Goal: Task Accomplishment & Management: Complete application form

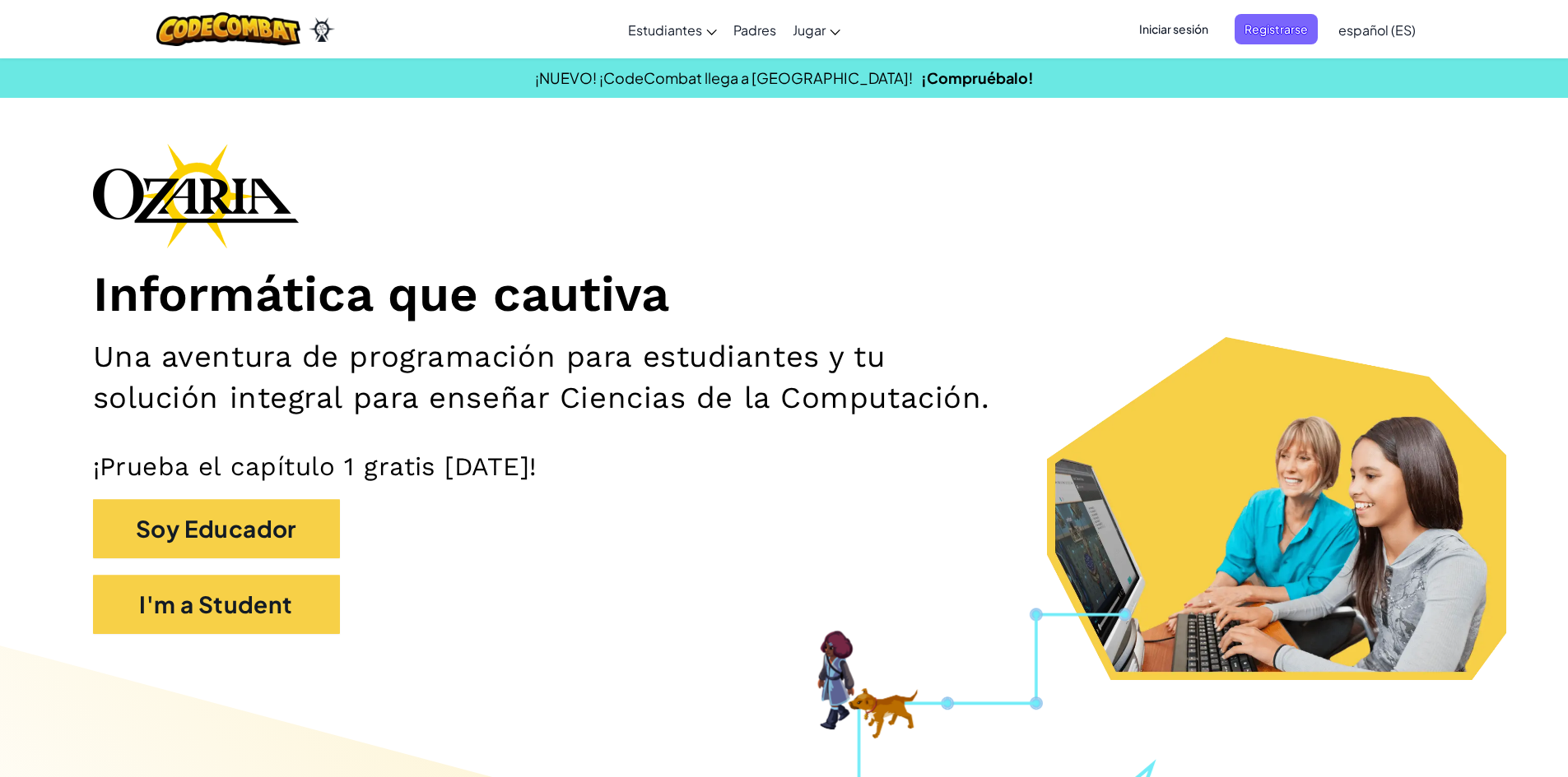
click at [1361, 34] on span "español (ES)" at bounding box center [1376, 30] width 77 height 18
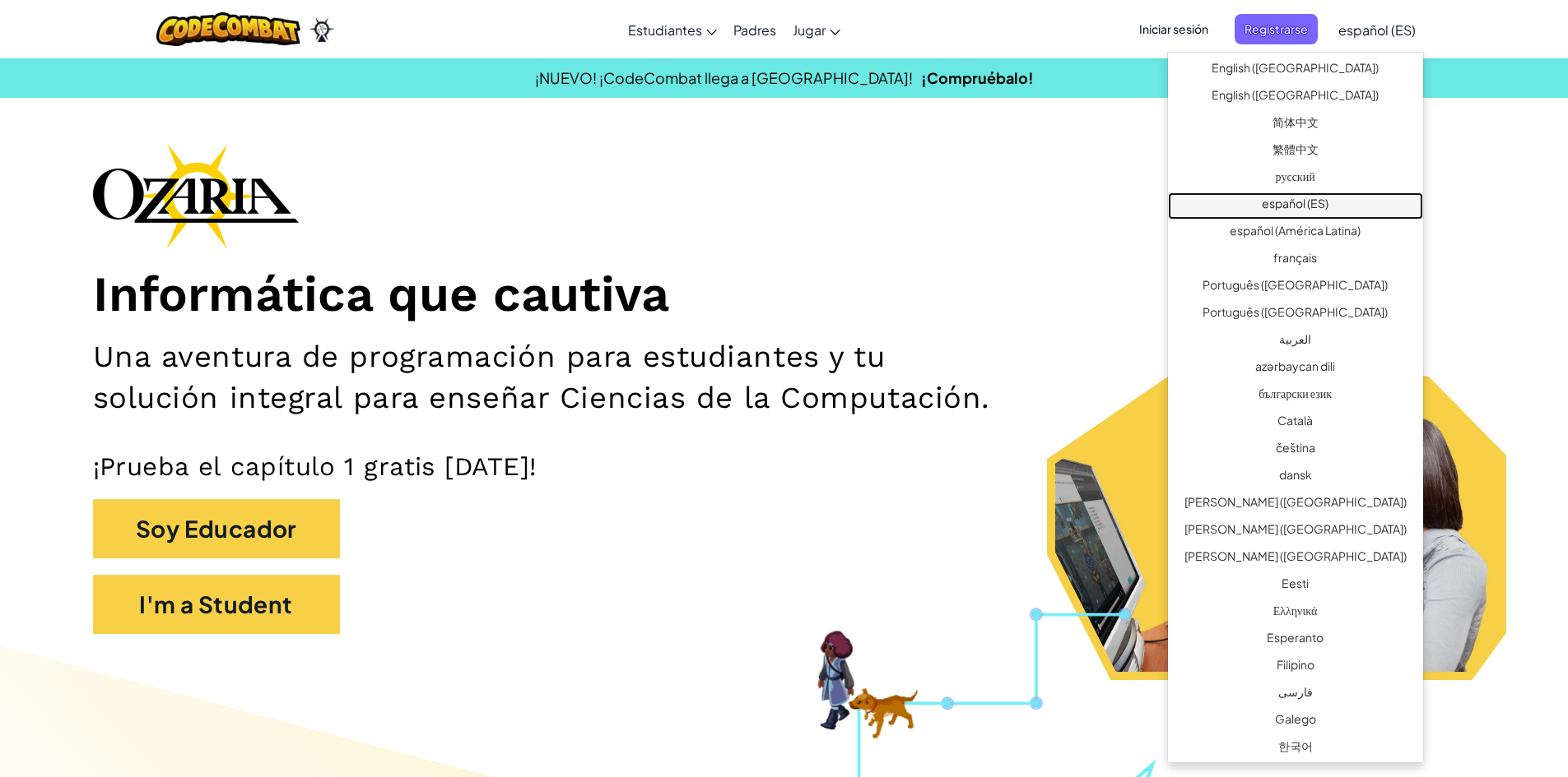
click at [1356, 209] on link "español (ES)" at bounding box center [1295, 206] width 255 height 27
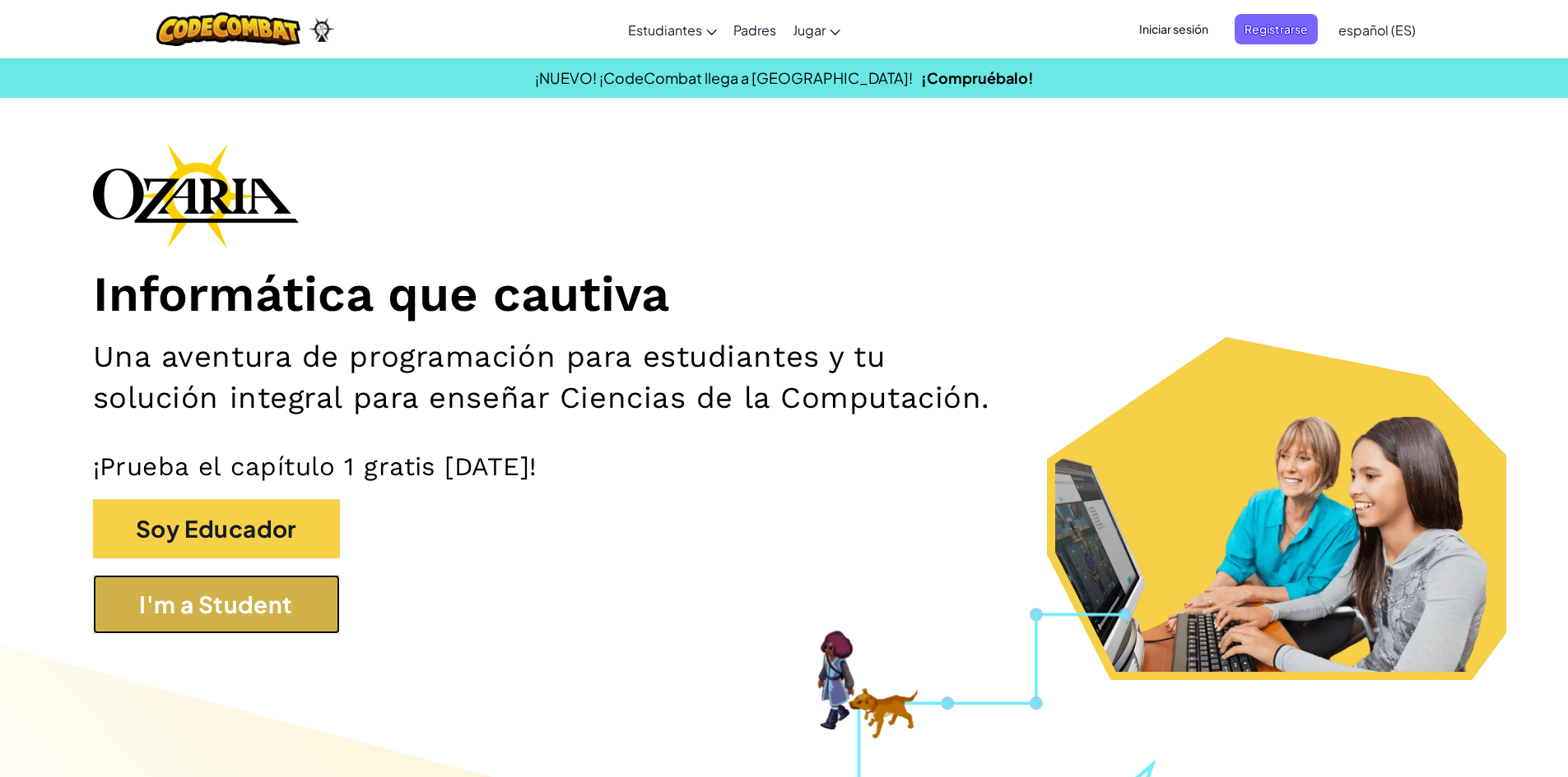
click at [183, 607] on button "I'm a Student" at bounding box center [216, 605] width 247 height 60
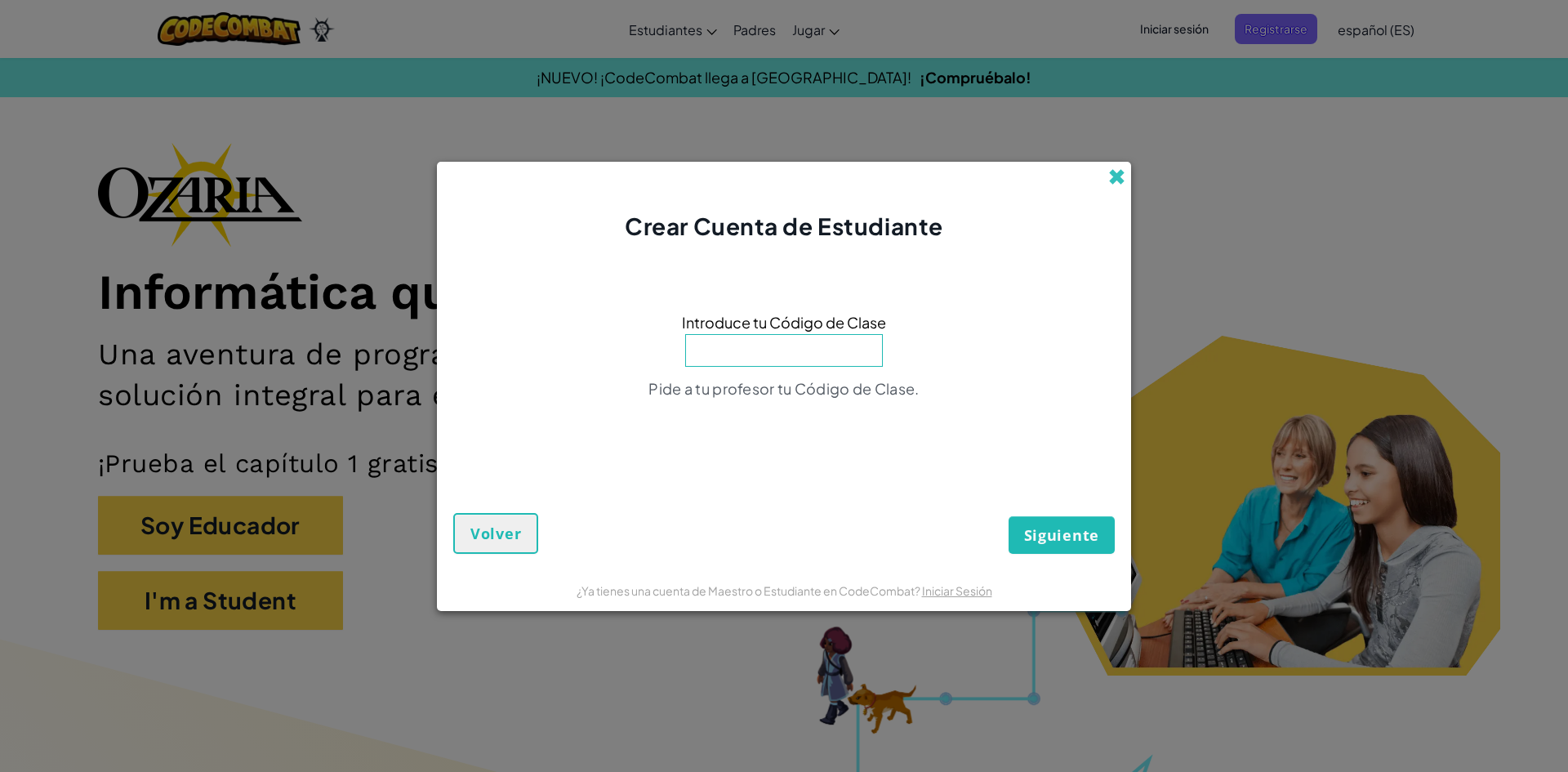
click at [1124, 179] on span at bounding box center [1117, 177] width 18 height 18
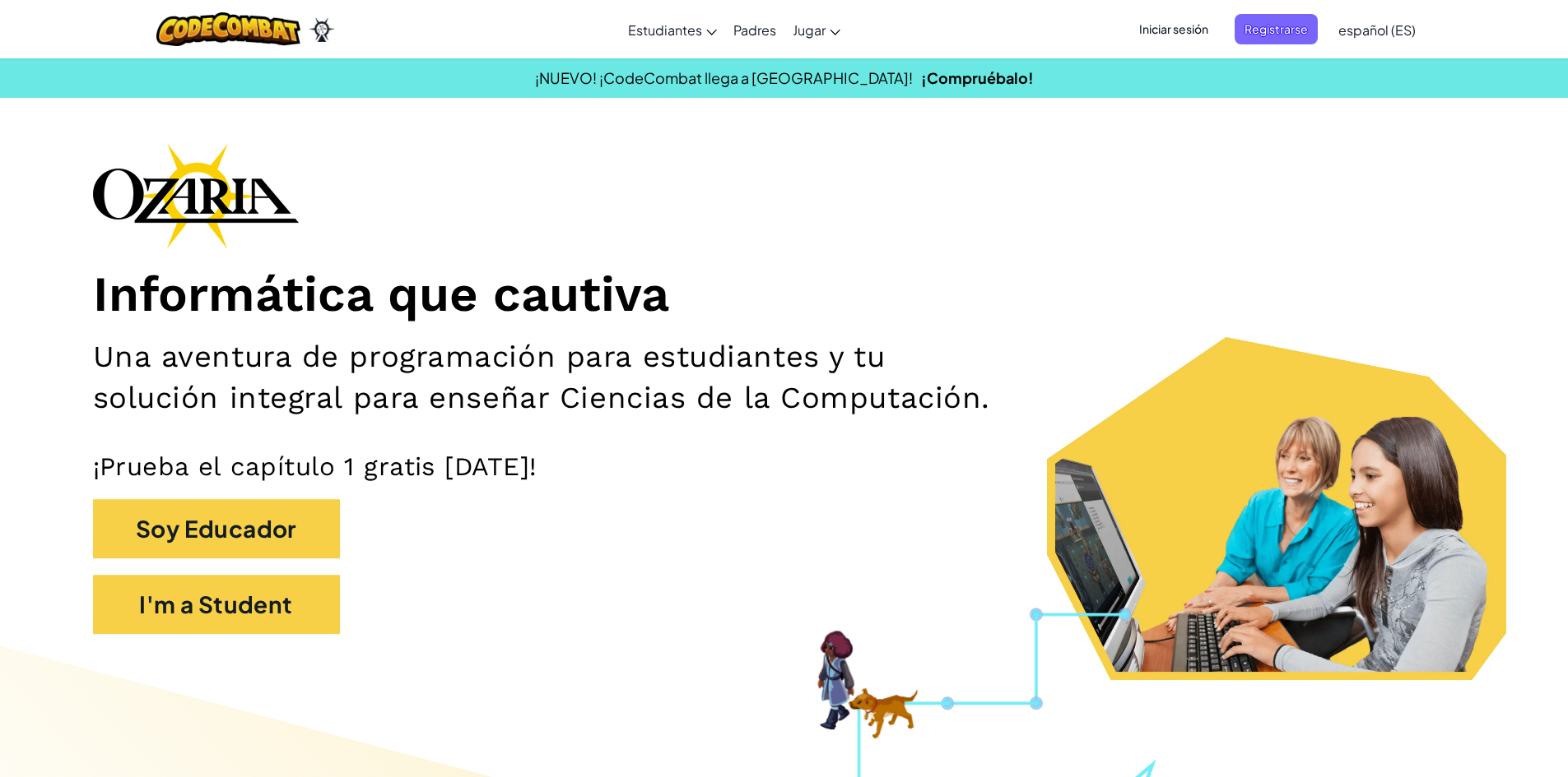
click at [1165, 28] on span "Iniciar sesión" at bounding box center [1173, 29] width 88 height 31
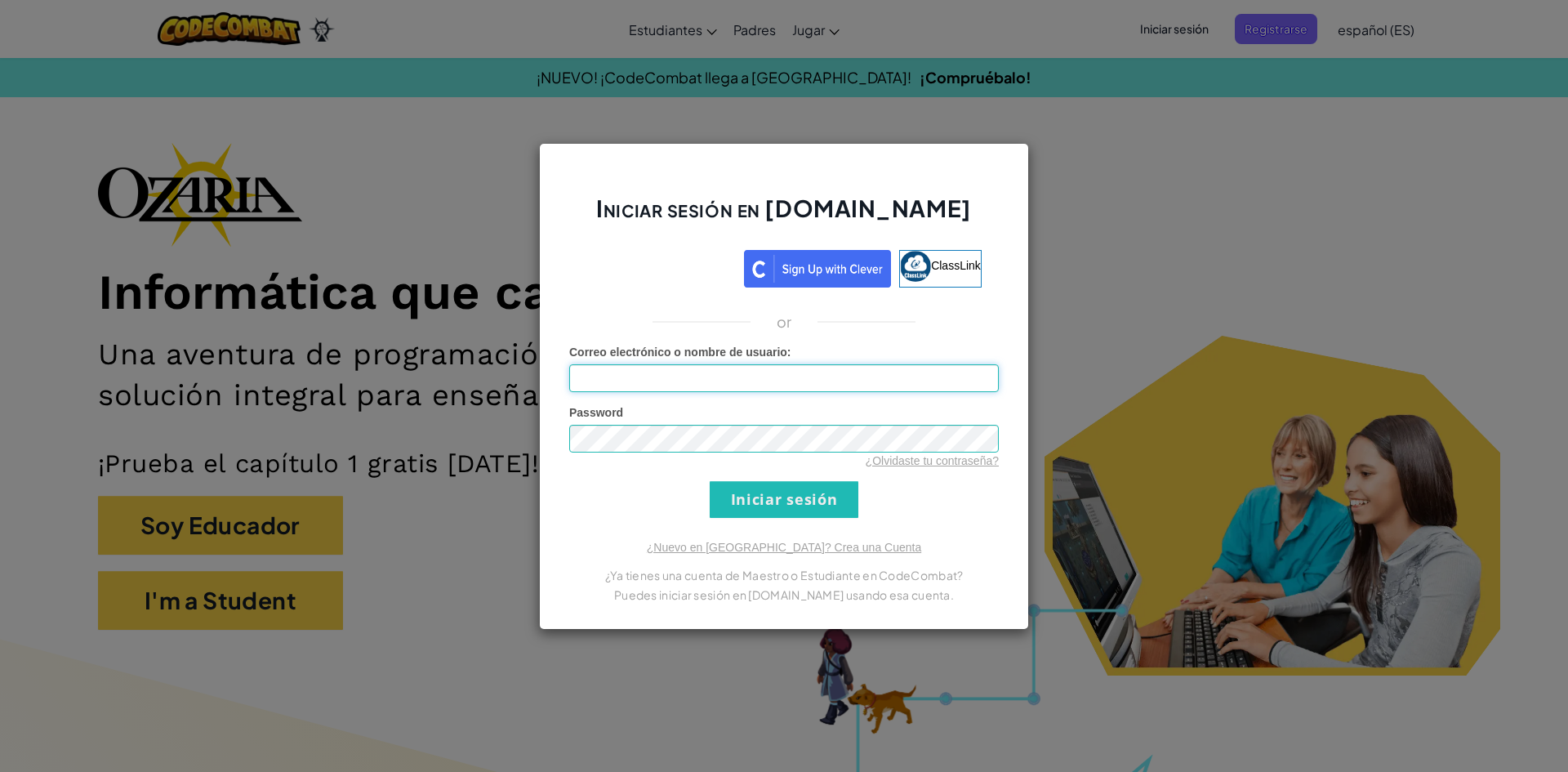
click at [709, 380] on input "Correo electrónico o nombre de usuario :" at bounding box center [784, 378] width 430 height 28
type input "A"
click at [1219, 111] on div "Iniciar sesión en [DOMAIN_NAME] ClassLink or Error desconocido. Correo electrón…" at bounding box center [784, 386] width 1568 height 772
